Goal: Transaction & Acquisition: Purchase product/service

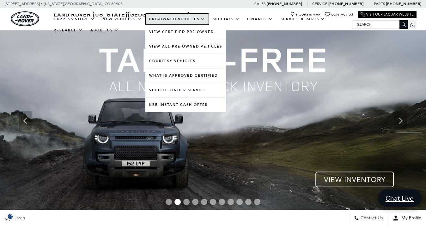
click at [174, 21] on link "Pre-Owned Vehicles" at bounding box center [178, 19] width 64 height 11
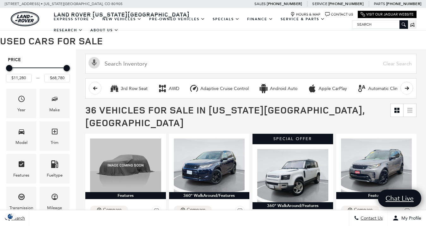
scroll to position [47, 0]
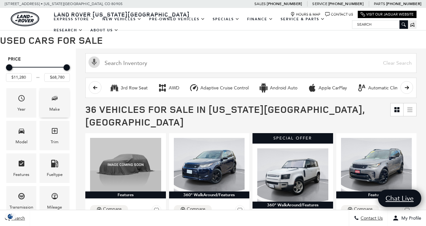
click at [51, 105] on span "Make" at bounding box center [55, 99] width 8 height 13
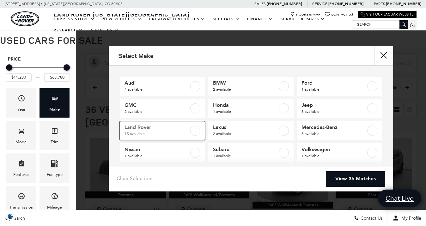
click at [139, 132] on span "15 available" at bounding box center [157, 133] width 65 height 6
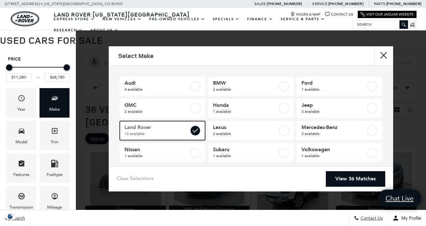
type input "$17,764"
checkbox input "true"
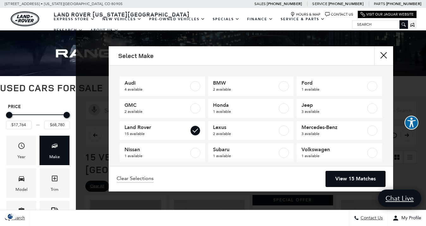
click at [360, 178] on link "View 15 Matches" at bounding box center [355, 179] width 59 height 16
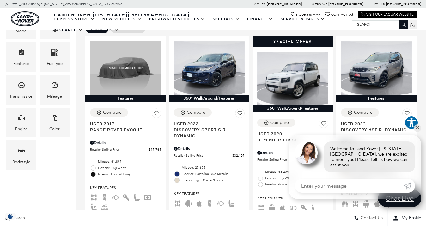
scroll to position [159, 0]
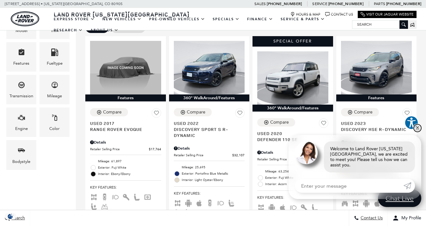
click at [418, 131] on link "✕" at bounding box center [418, 128] width 8 height 8
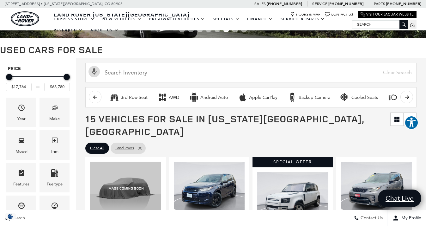
scroll to position [0, 0]
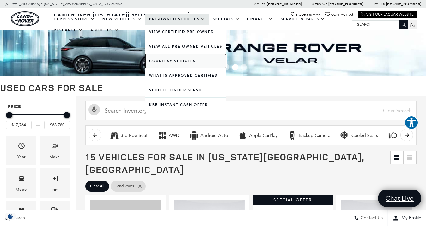
click at [174, 60] on link "Courtesy Vehicles" at bounding box center [186, 61] width 81 height 14
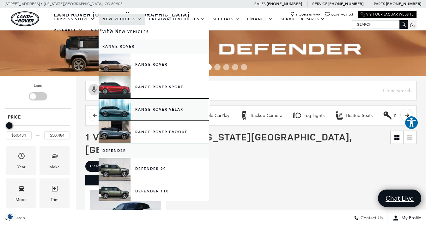
click at [140, 111] on link "Range Rover Velar" at bounding box center [154, 109] width 111 height 22
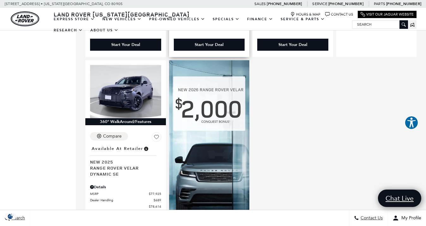
scroll to position [371, 0]
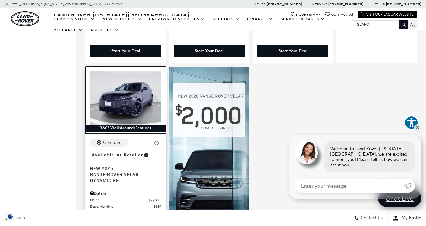
click at [120, 92] on img at bounding box center [125, 97] width 71 height 53
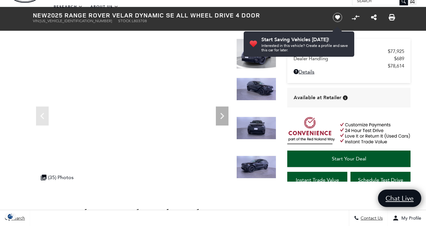
scroll to position [16, 0]
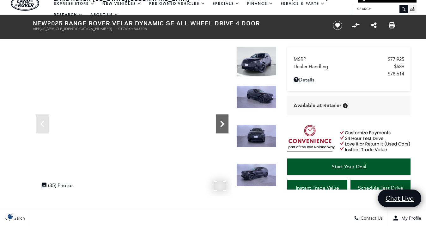
click at [222, 126] on icon "Next" at bounding box center [223, 124] width 4 height 6
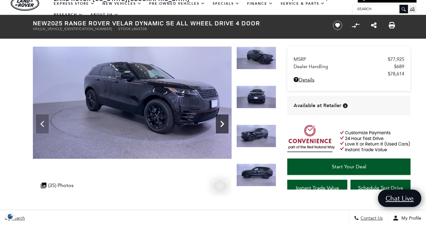
click at [222, 126] on icon "Next" at bounding box center [223, 124] width 4 height 6
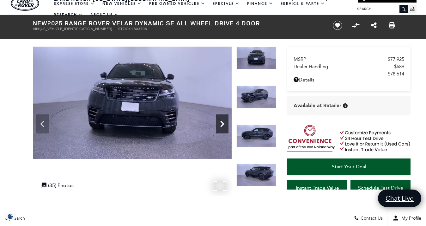
click at [222, 126] on icon "Next" at bounding box center [223, 124] width 4 height 6
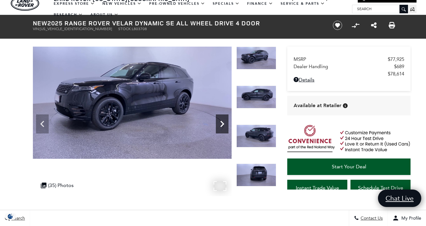
click at [222, 126] on icon "Next" at bounding box center [223, 124] width 4 height 6
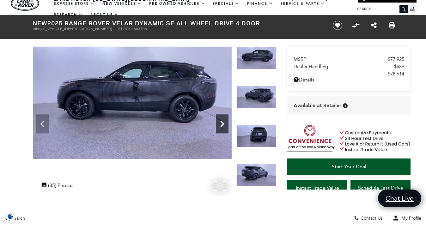
click at [222, 126] on icon "Next" at bounding box center [223, 124] width 4 height 6
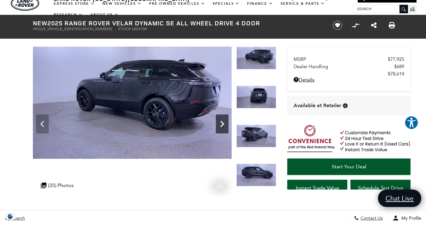
click at [222, 126] on icon "Next" at bounding box center [223, 124] width 4 height 6
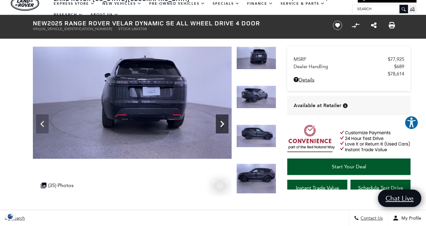
click at [222, 126] on icon "Next" at bounding box center [223, 124] width 4 height 6
